Goal: Information Seeking & Learning: Learn about a topic

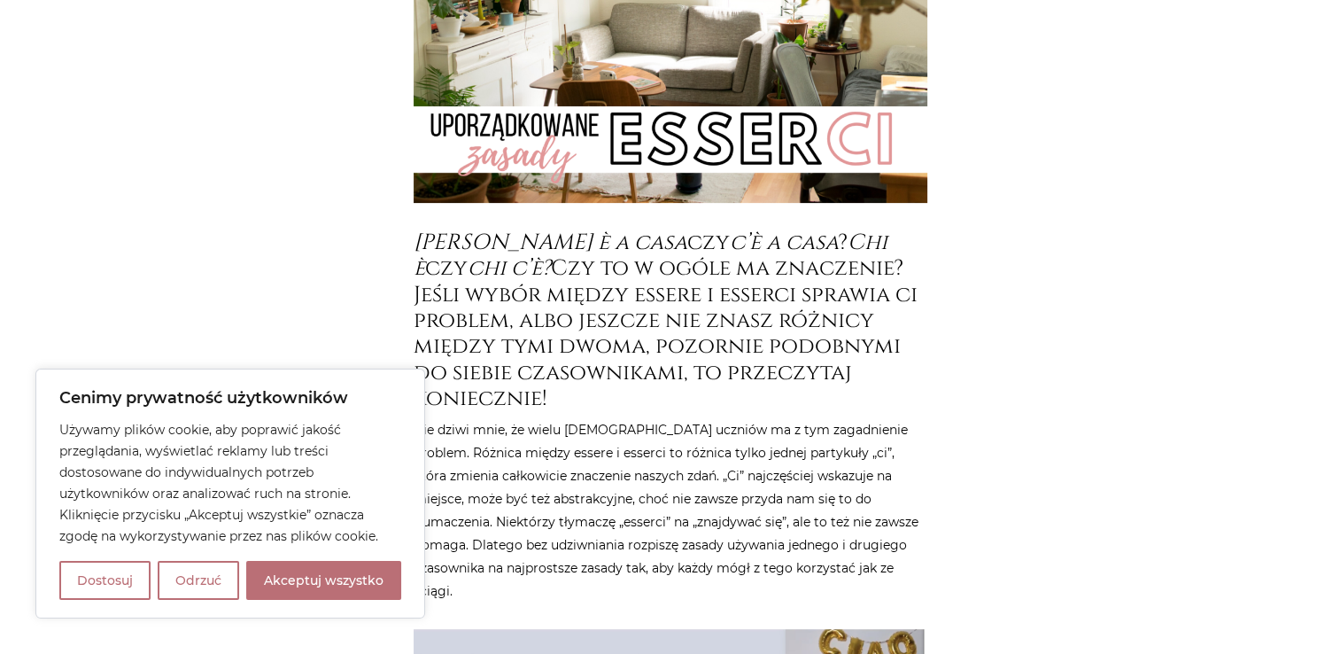
scroll to position [516, 0]
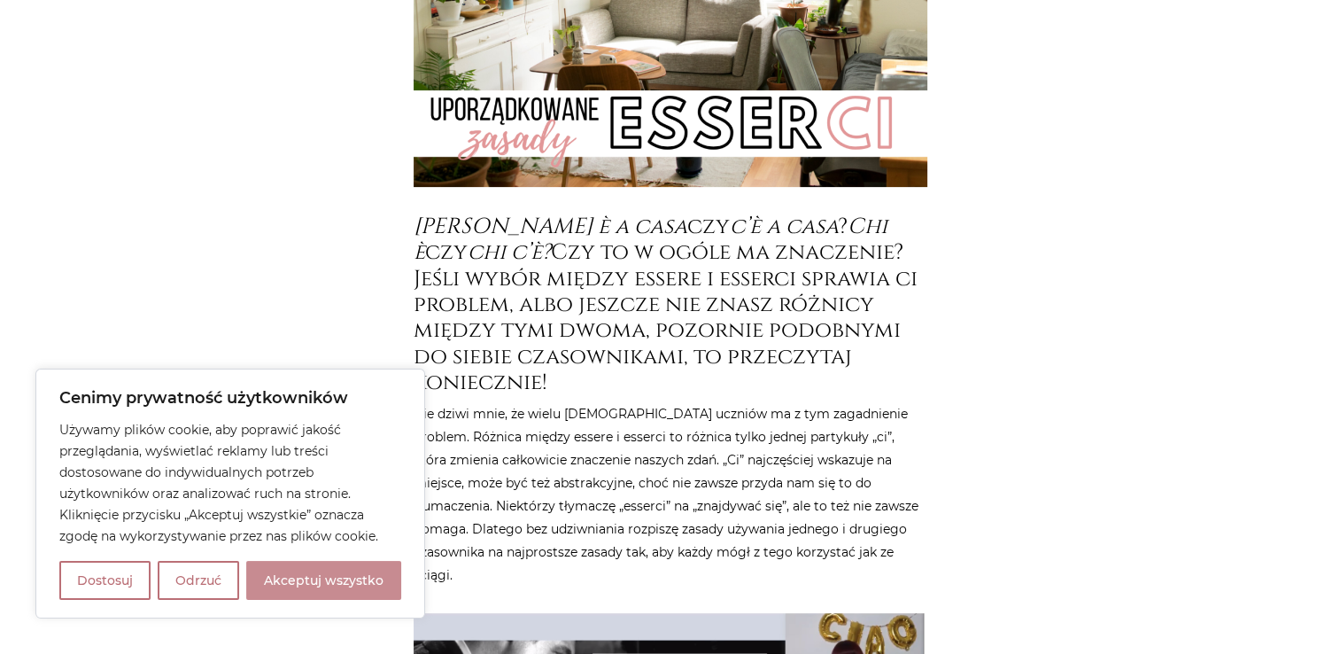
click at [369, 585] on button "Akceptuj wszystko" at bounding box center [323, 580] width 155 height 39
checkbox input "true"
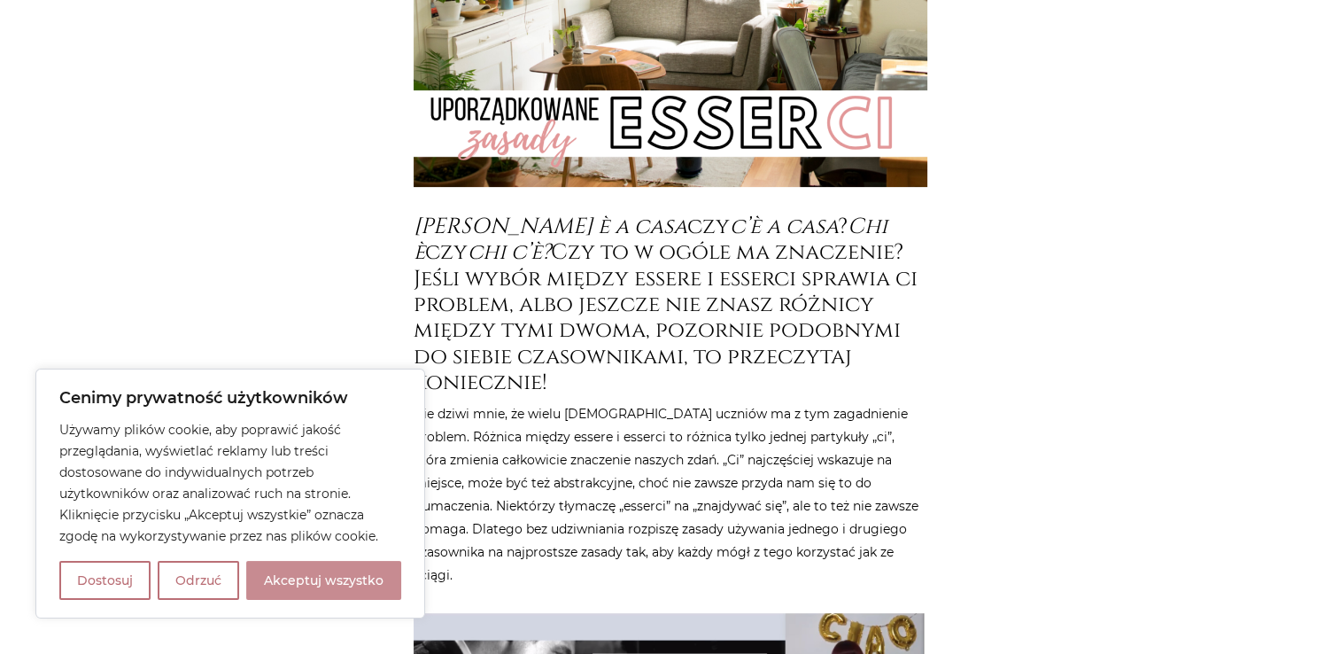
checkbox input "true"
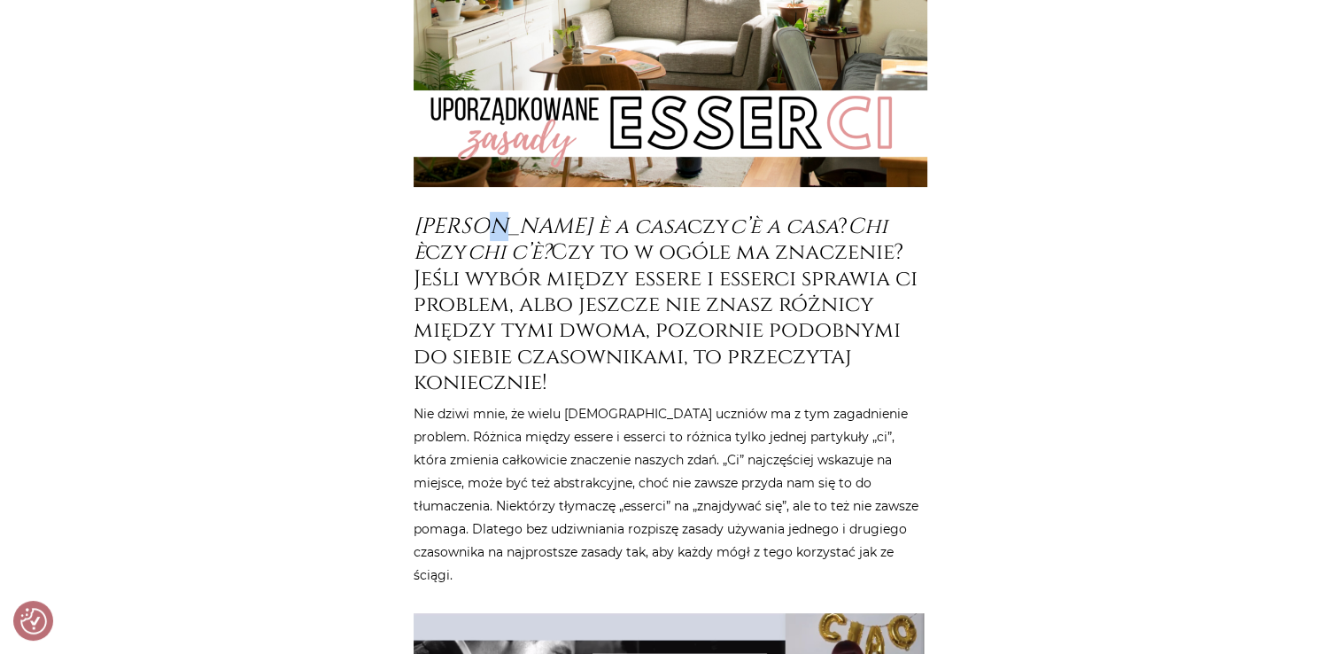
drag, startPoint x: 510, startPoint y: 221, endPoint x: 500, endPoint y: 221, distance: 10.7
click at [500, 221] on em "[PERSON_NAME] è a casa" at bounding box center [551, 226] width 274 height 29
copy em "è"
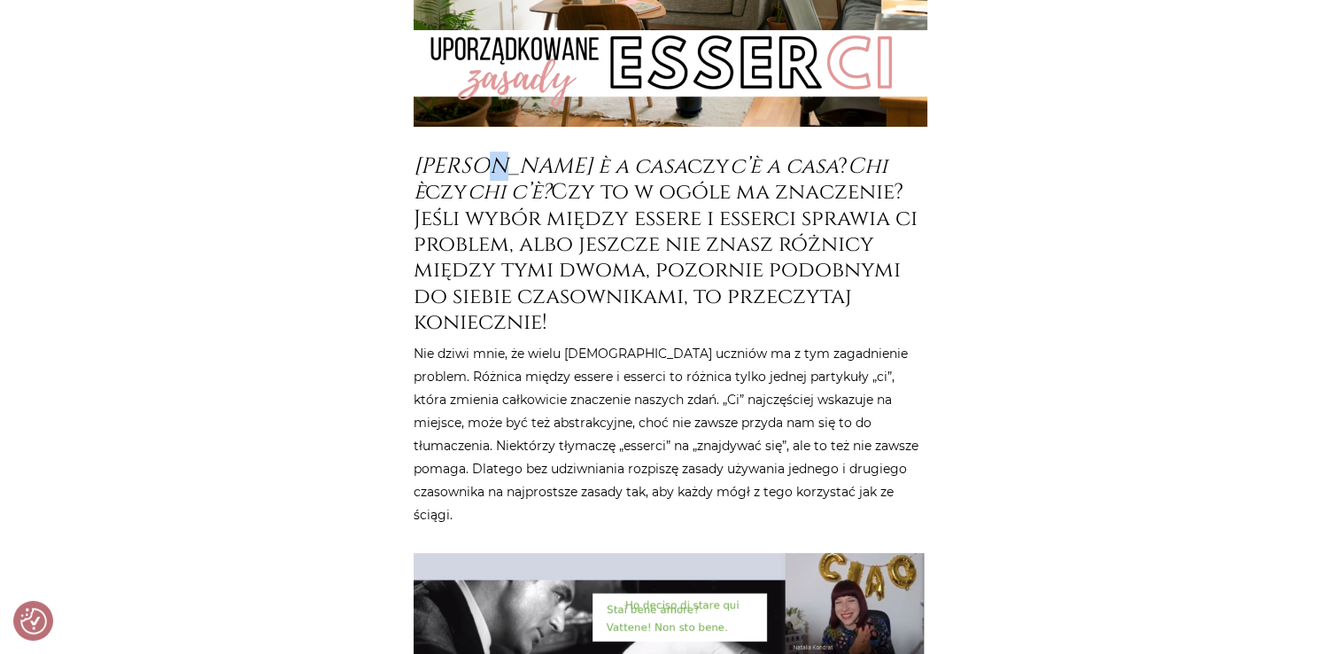
scroll to position [577, 0]
copy em "è"
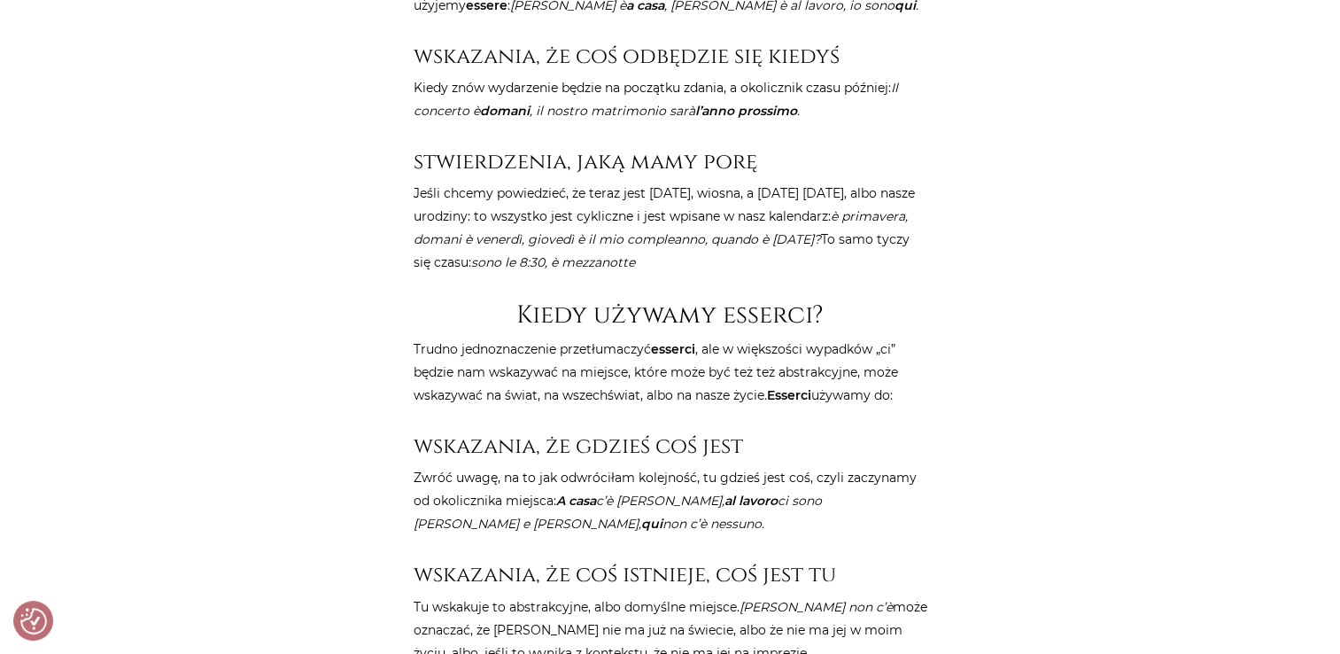
scroll to position [2411, 0]
